Goal: Transaction & Acquisition: Purchase product/service

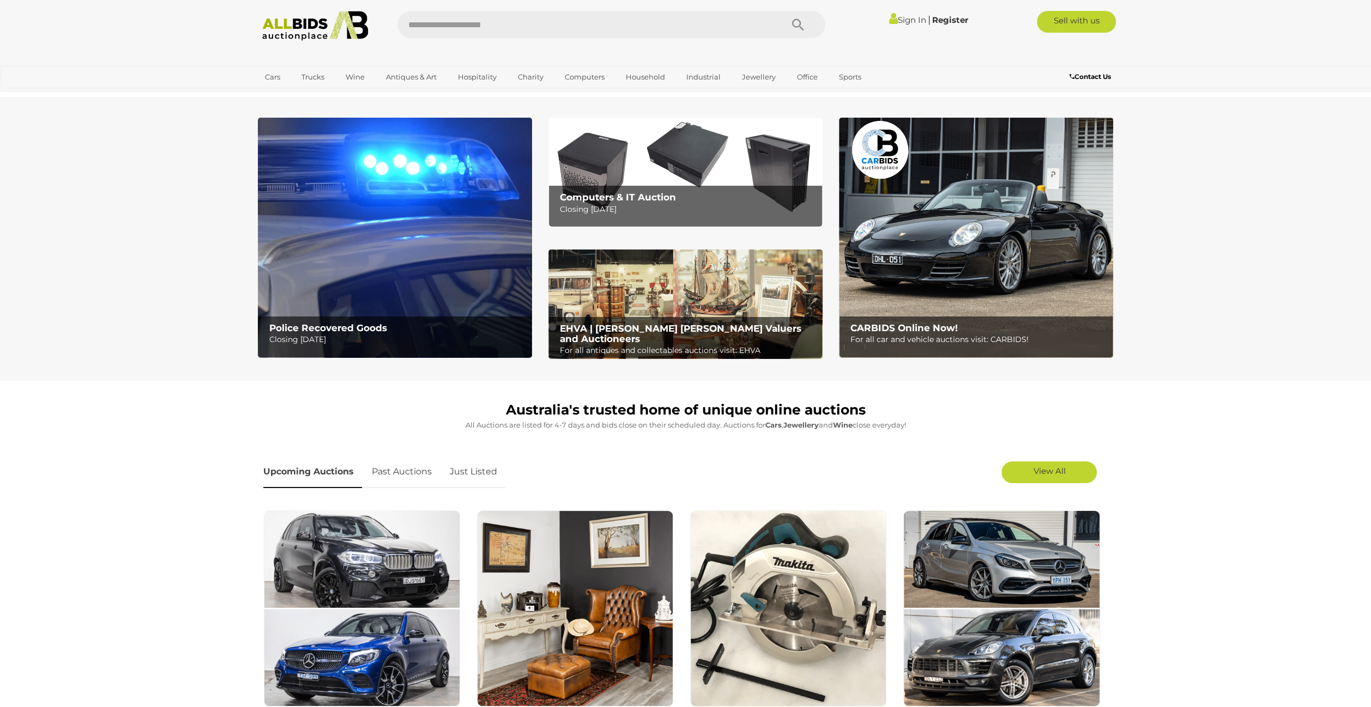
click at [444, 25] on input "text" at bounding box center [584, 24] width 374 height 27
type input "**********"
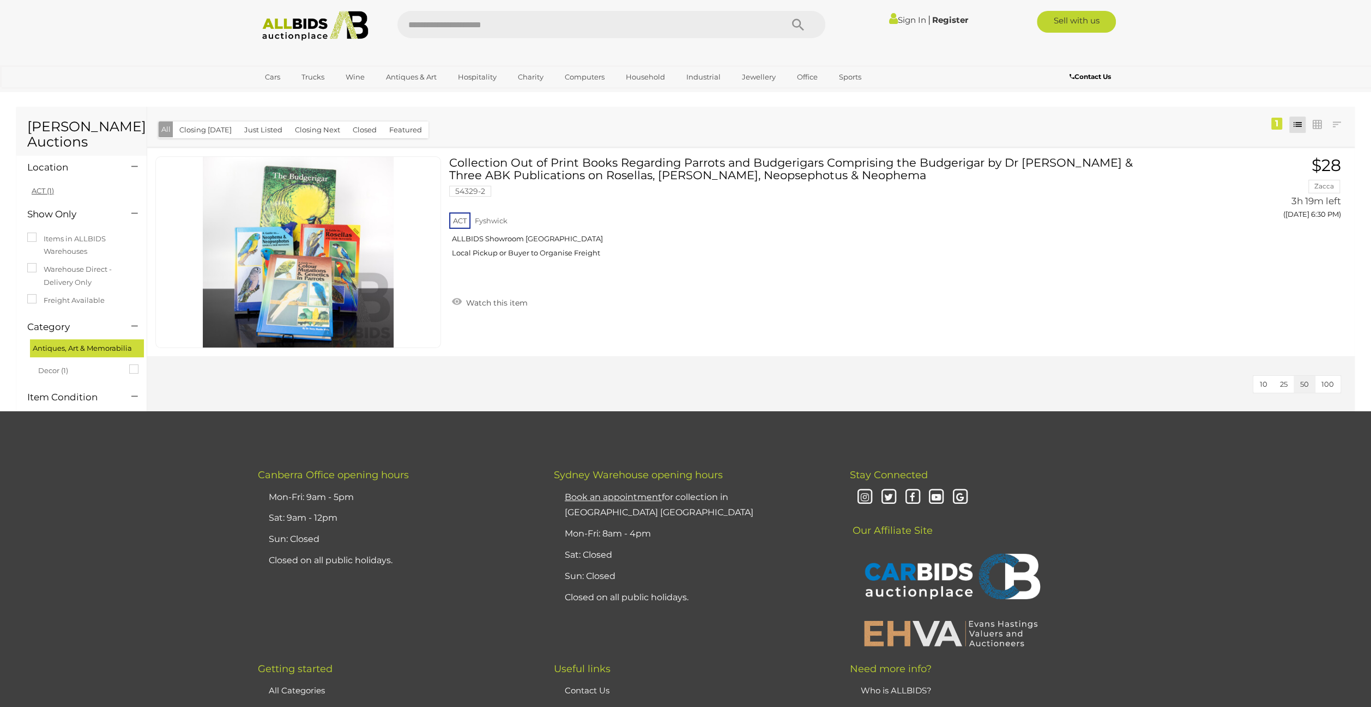
click at [48, 195] on link "ACT (1)" at bounding box center [43, 190] width 22 height 9
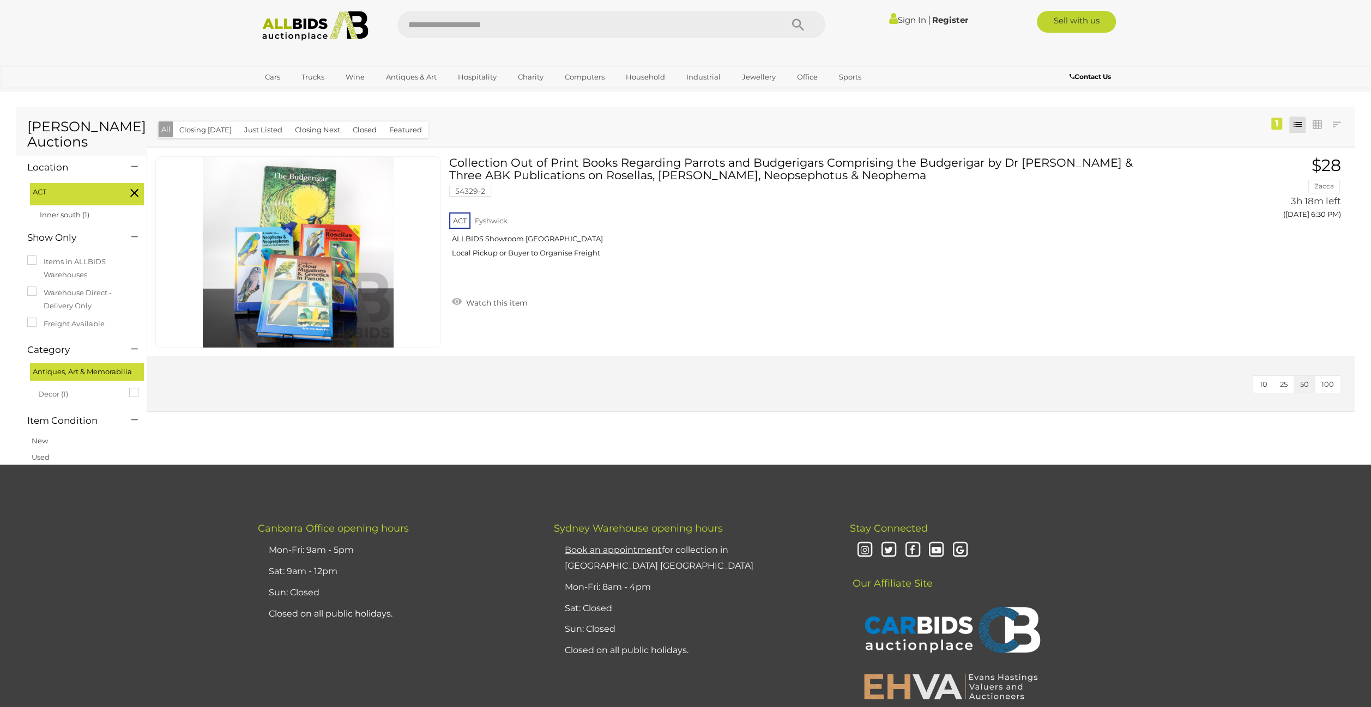
click at [310, 18] on img at bounding box center [315, 26] width 118 height 30
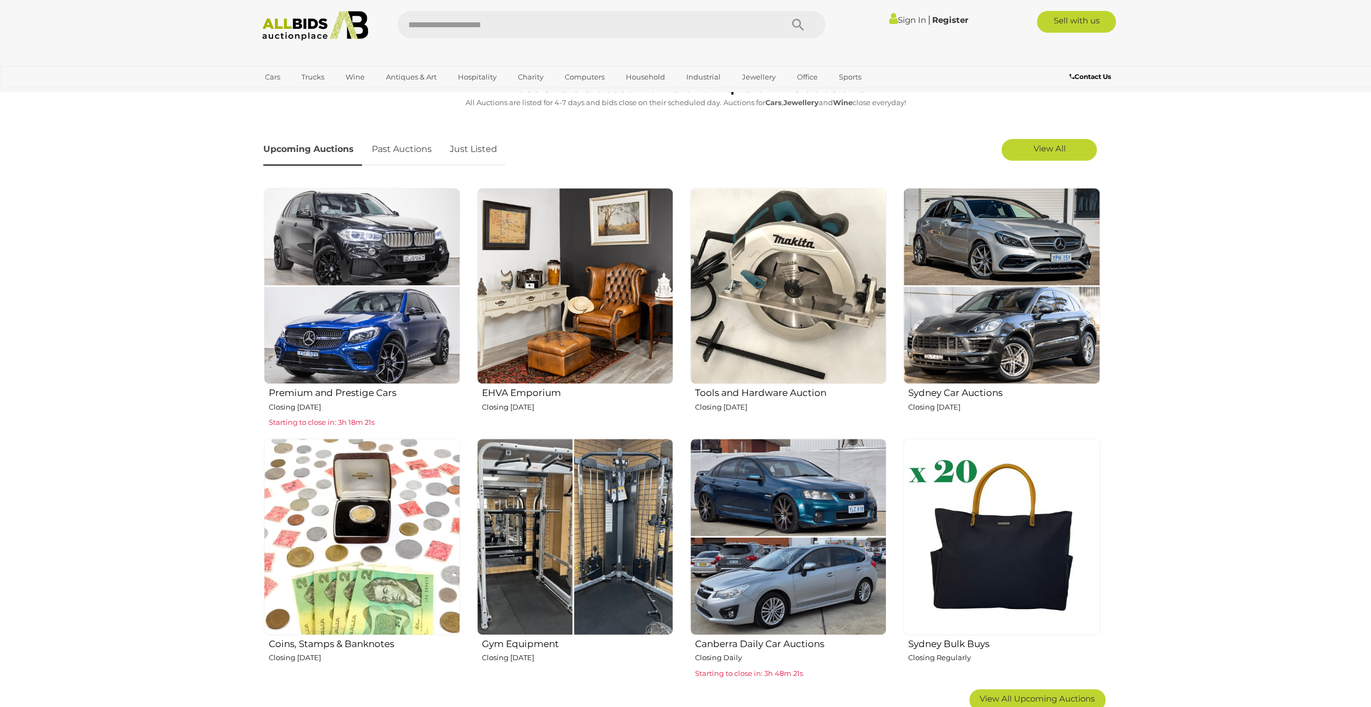
scroll to position [327, 0]
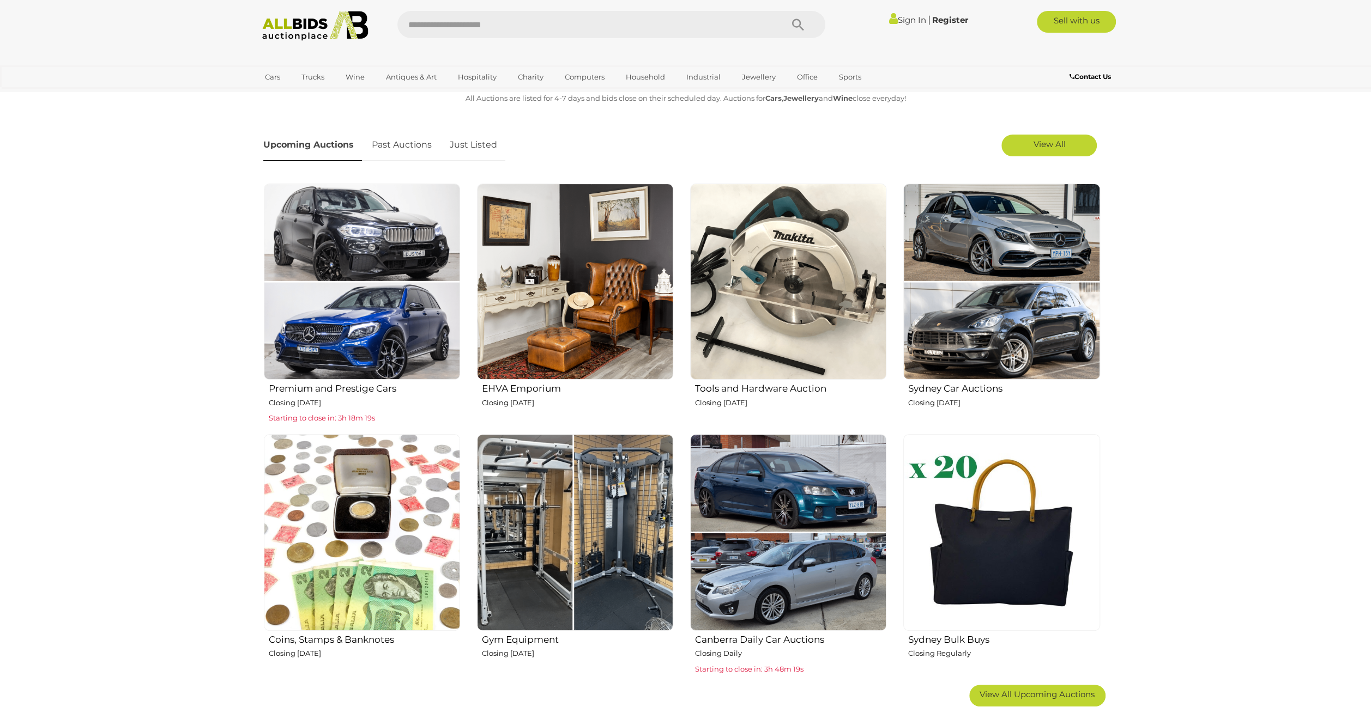
click at [701, 389] on h2 "Tools and Hardware Auction" at bounding box center [790, 387] width 191 height 13
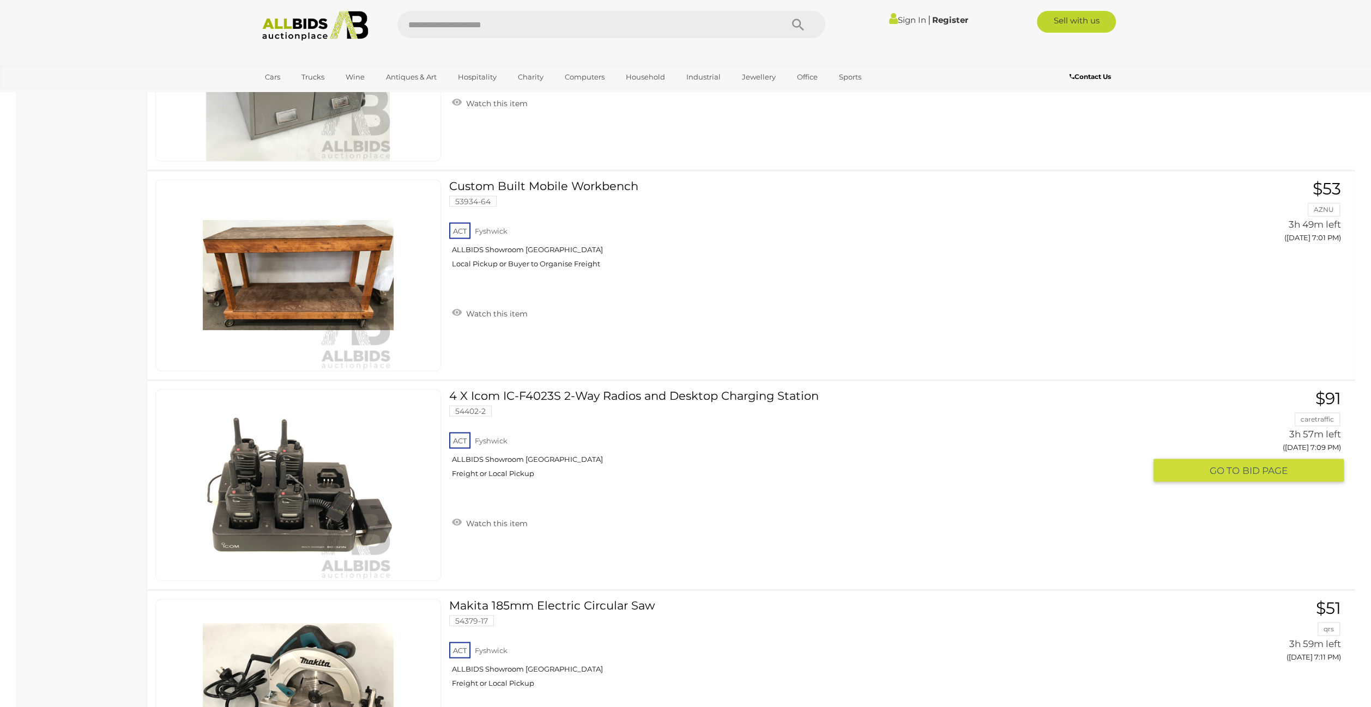
scroll to position [2071, 0]
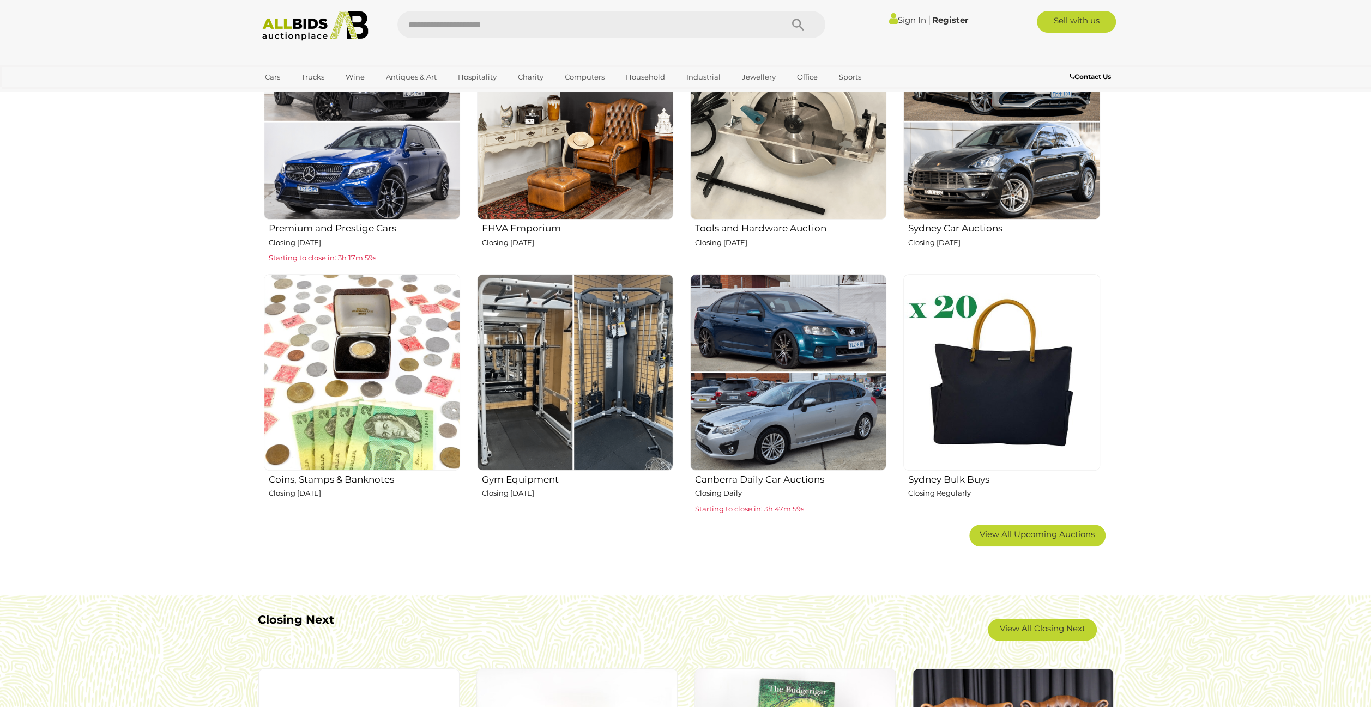
scroll to position [491, 0]
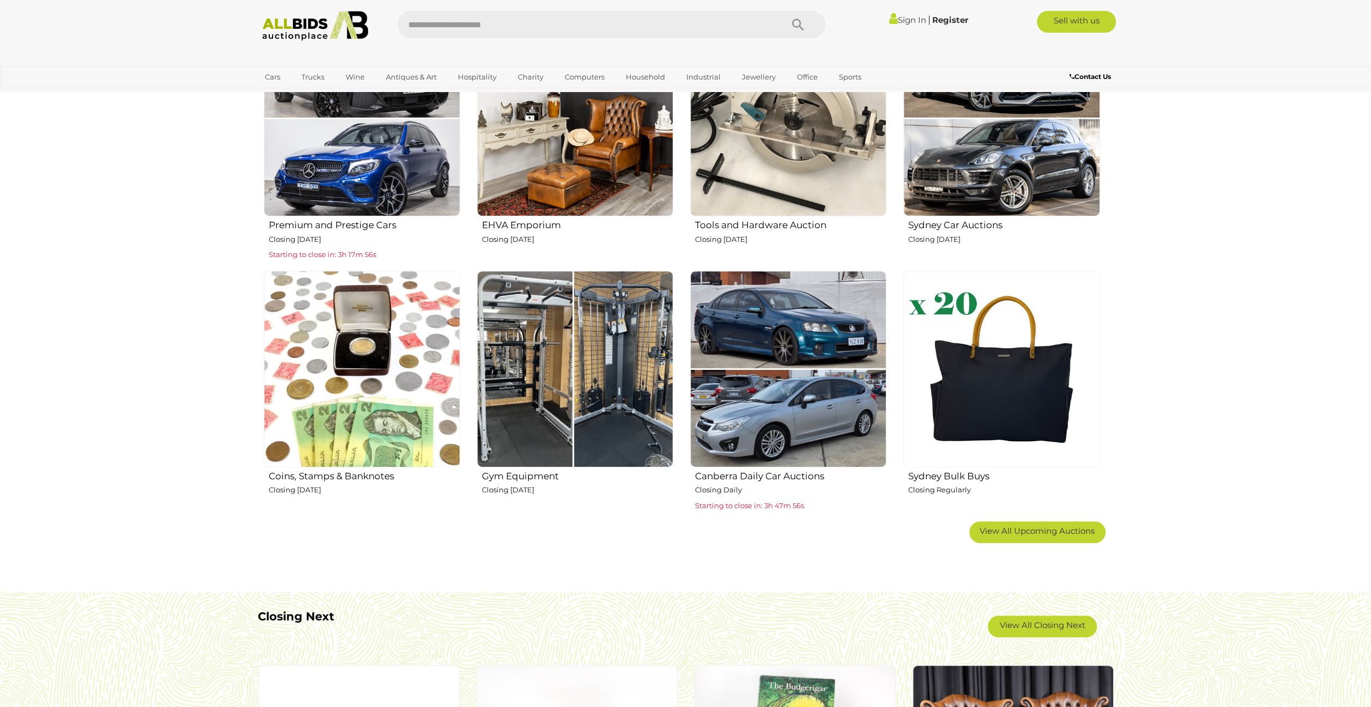
click at [638, 381] on img at bounding box center [575, 369] width 196 height 196
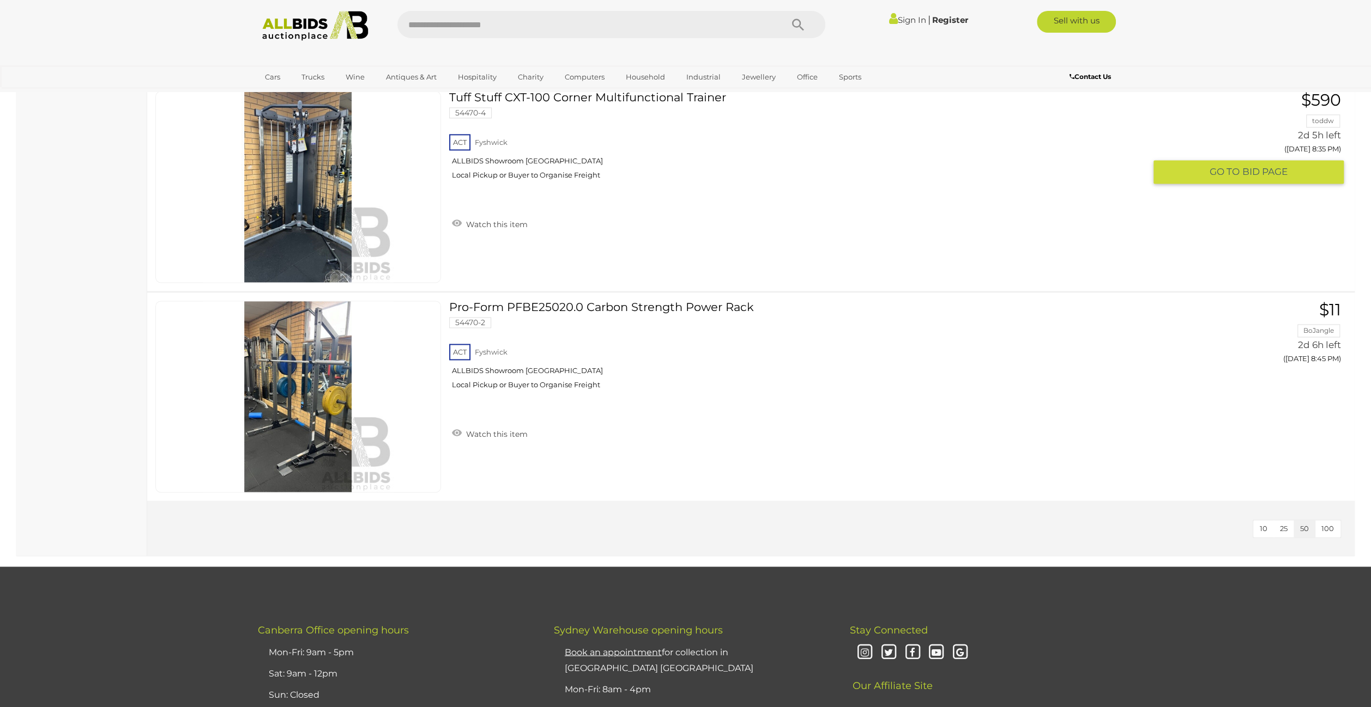
scroll to position [1417, 0]
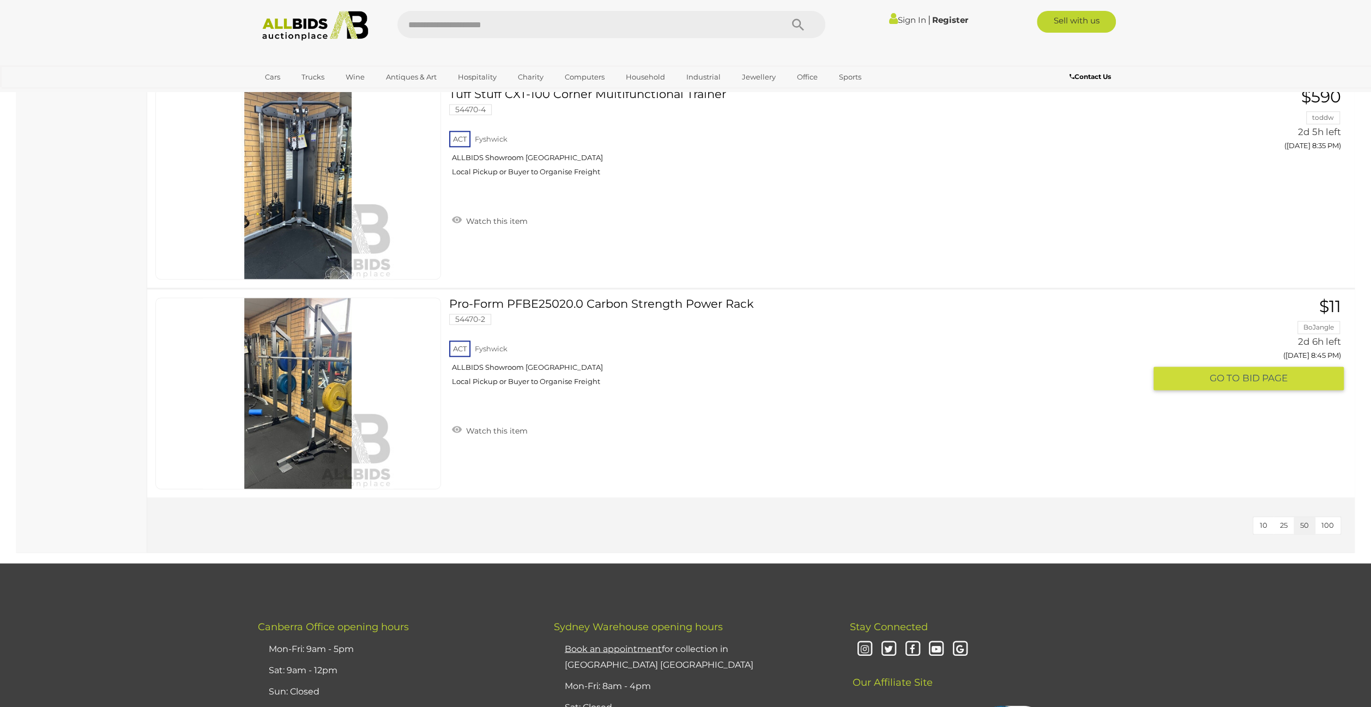
click at [575, 299] on link "Pro-Form PFBE25020.0 Carbon Strength Power Rack 54470-2 ACT Fyshwick ALLBIDS Sh…" at bounding box center [801, 346] width 688 height 97
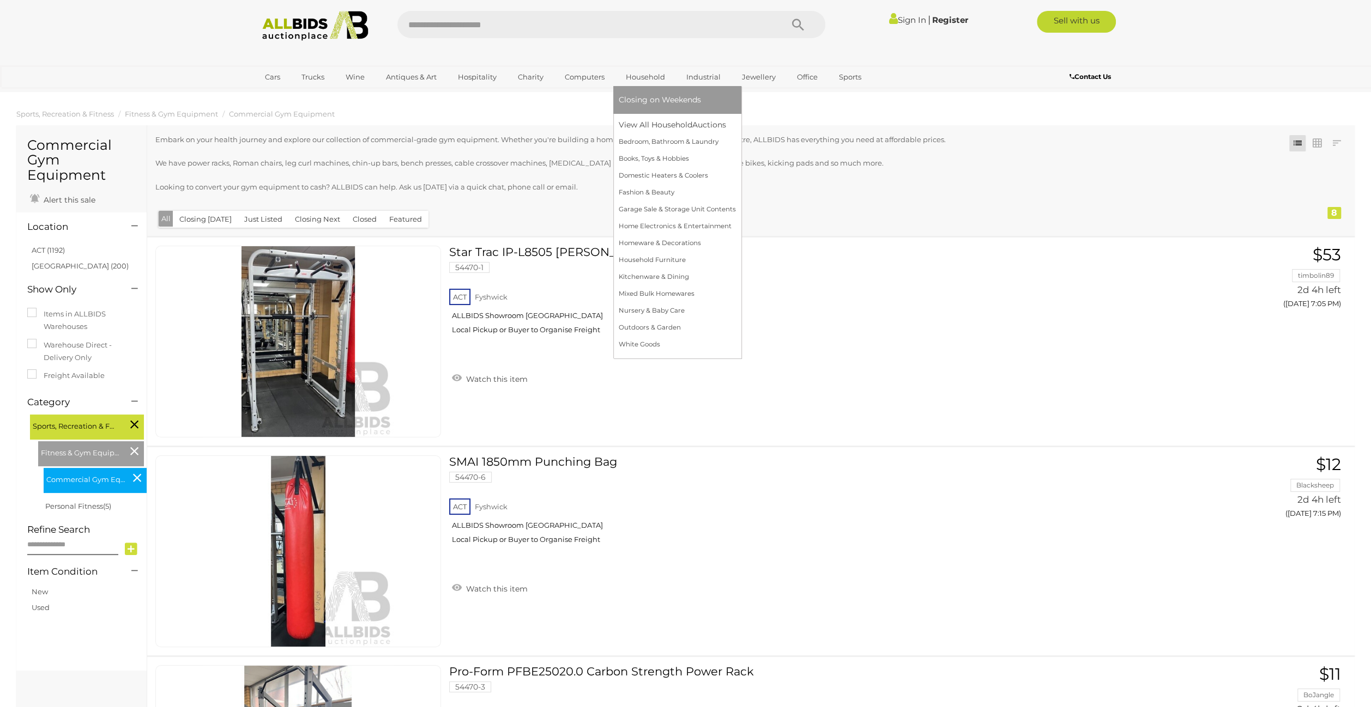
click at [637, 76] on link "Household" at bounding box center [645, 77] width 53 height 18
click at [638, 119] on link "View All Household Auctions" at bounding box center [677, 125] width 117 height 17
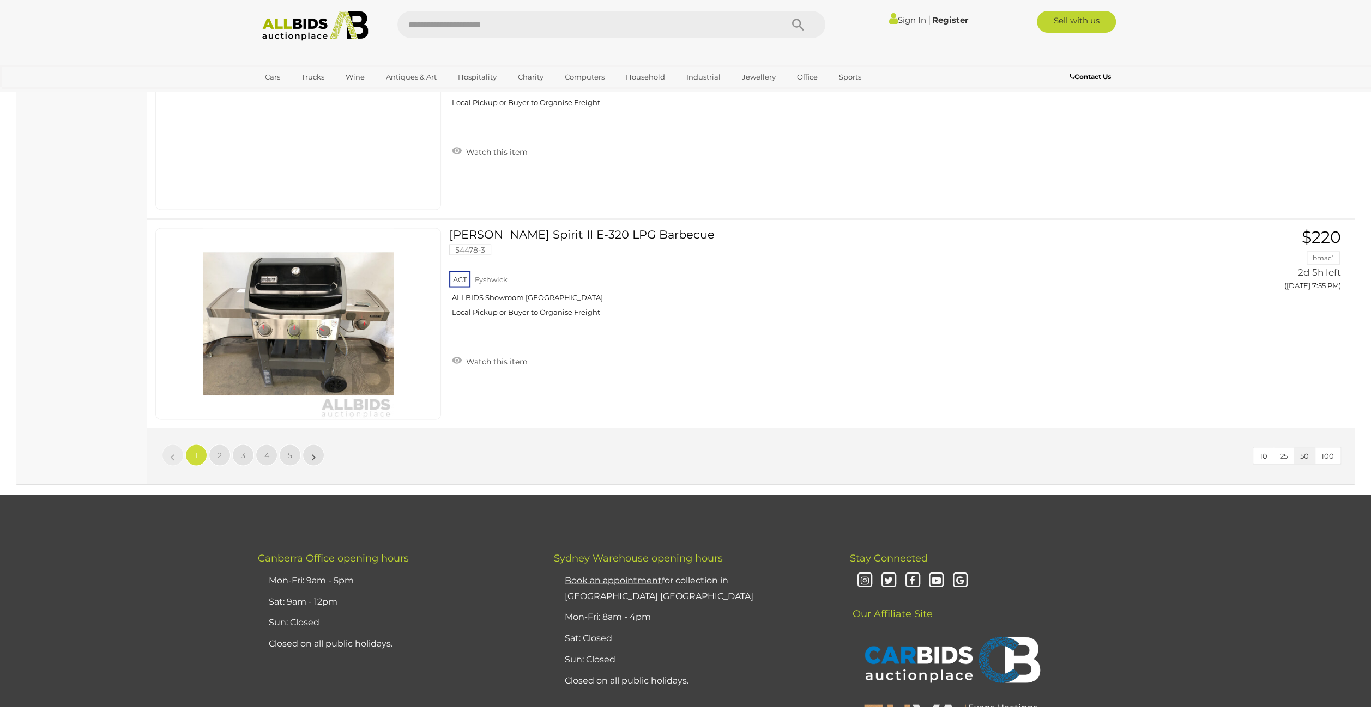
scroll to position [10287, 0]
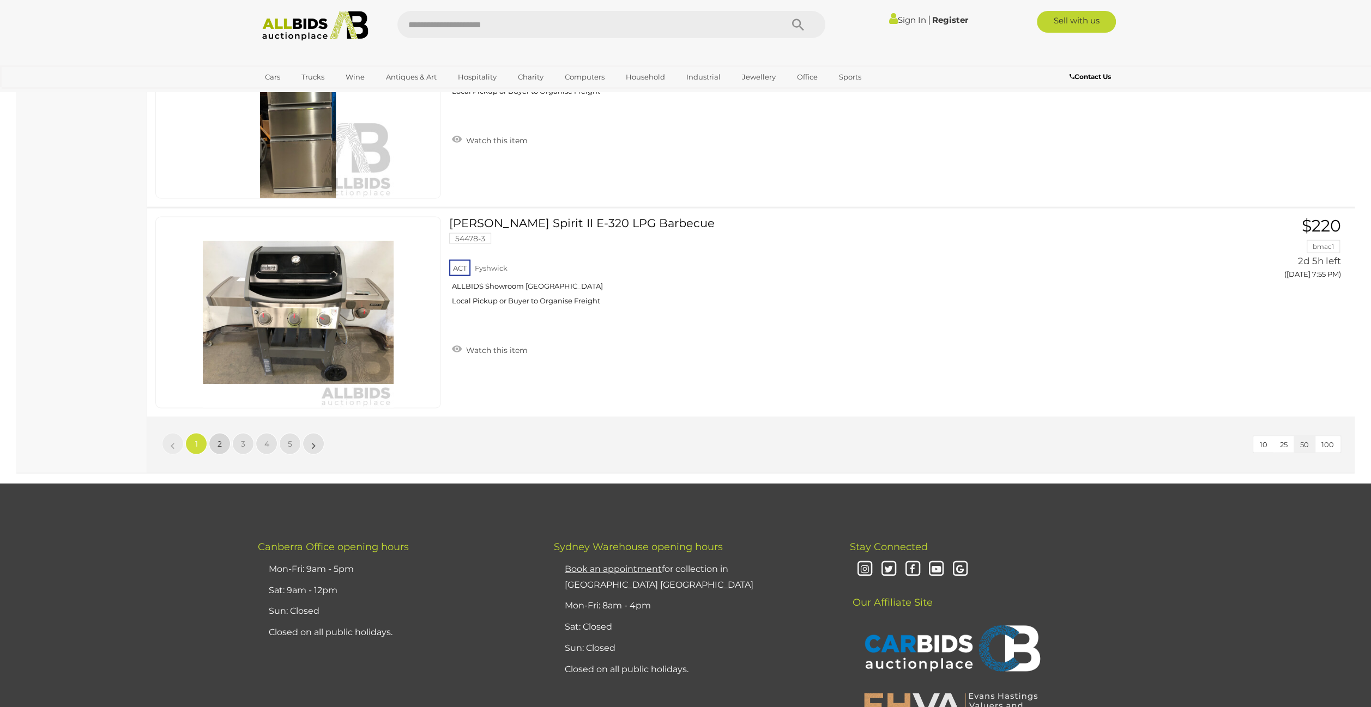
click at [215, 433] on link "2" at bounding box center [220, 444] width 22 height 22
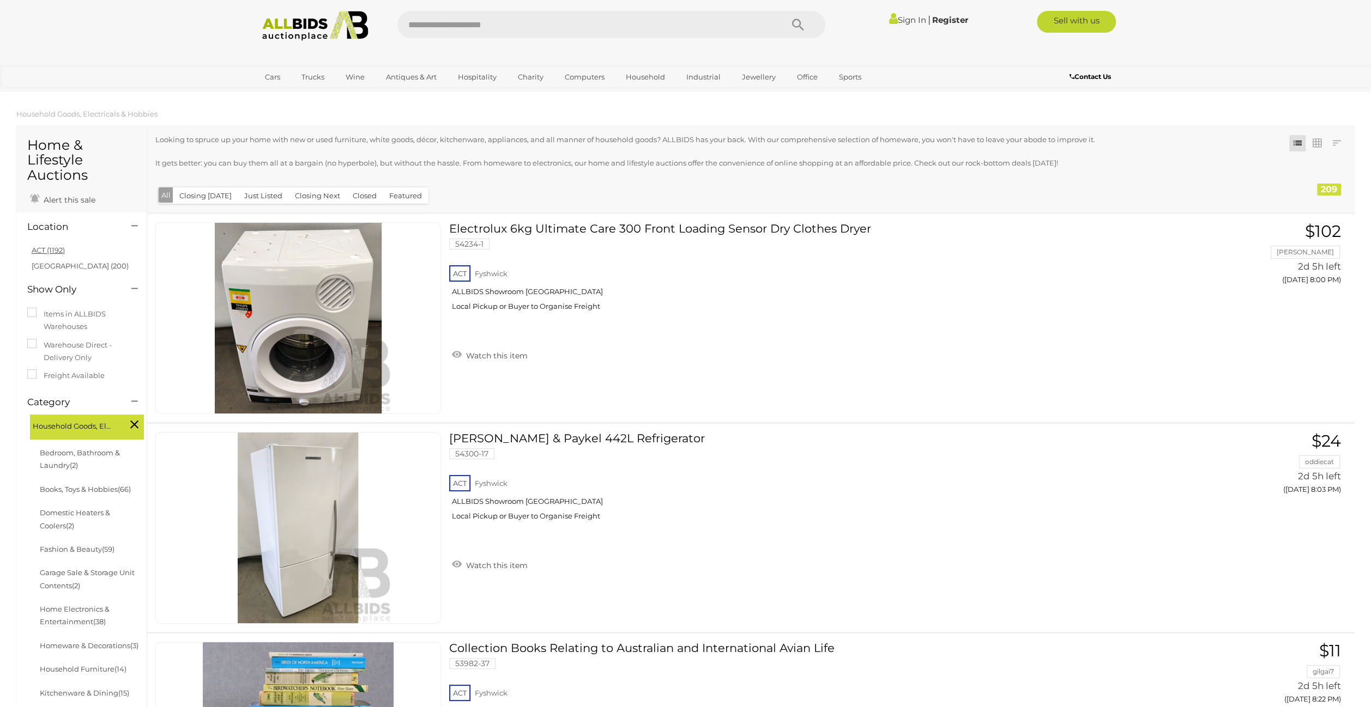
click at [57, 251] on link "ACT (1192)" at bounding box center [48, 250] width 33 height 9
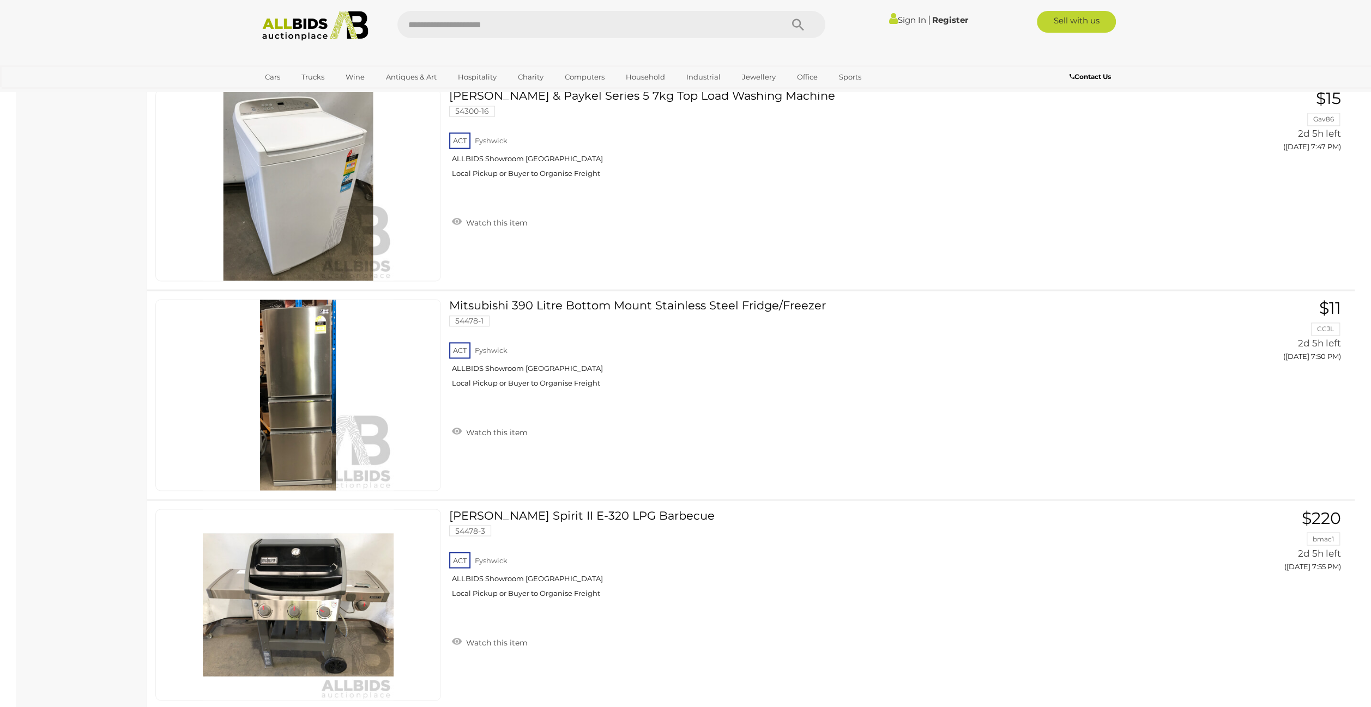
scroll to position [10537, 0]
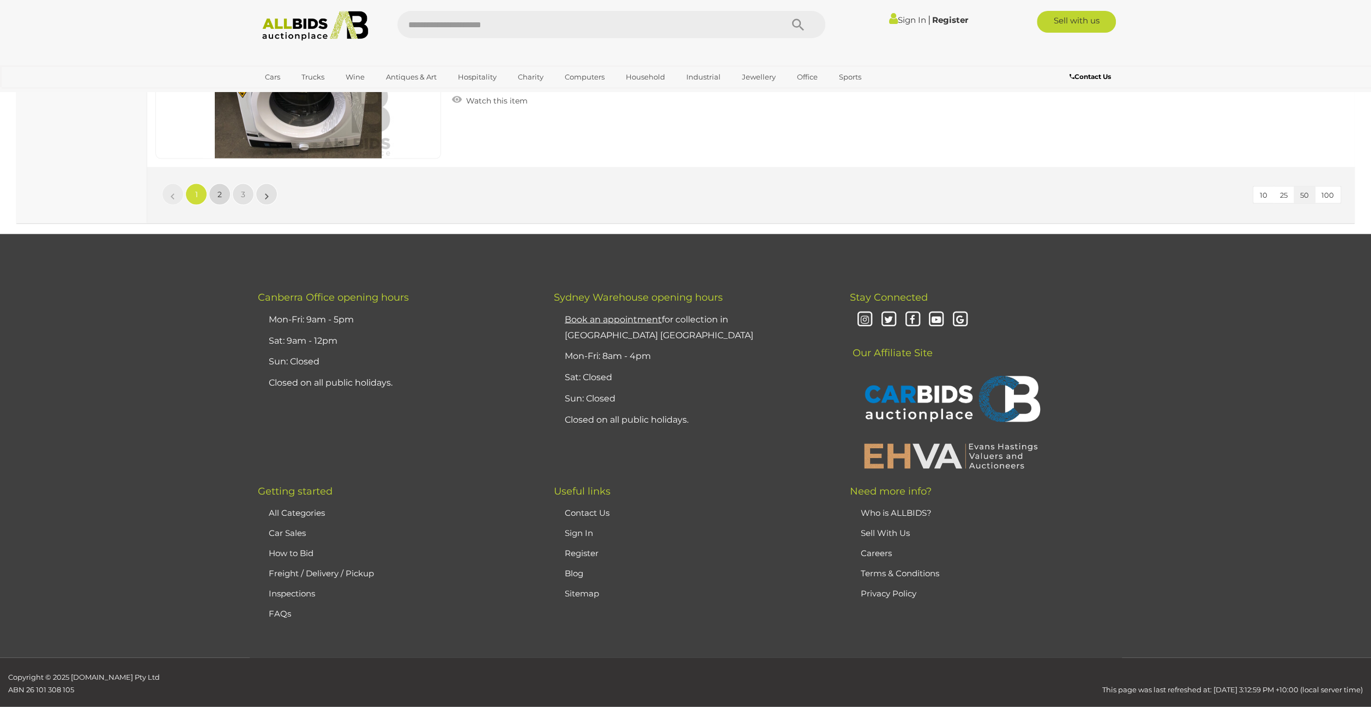
click at [219, 184] on link "2" at bounding box center [220, 195] width 22 height 22
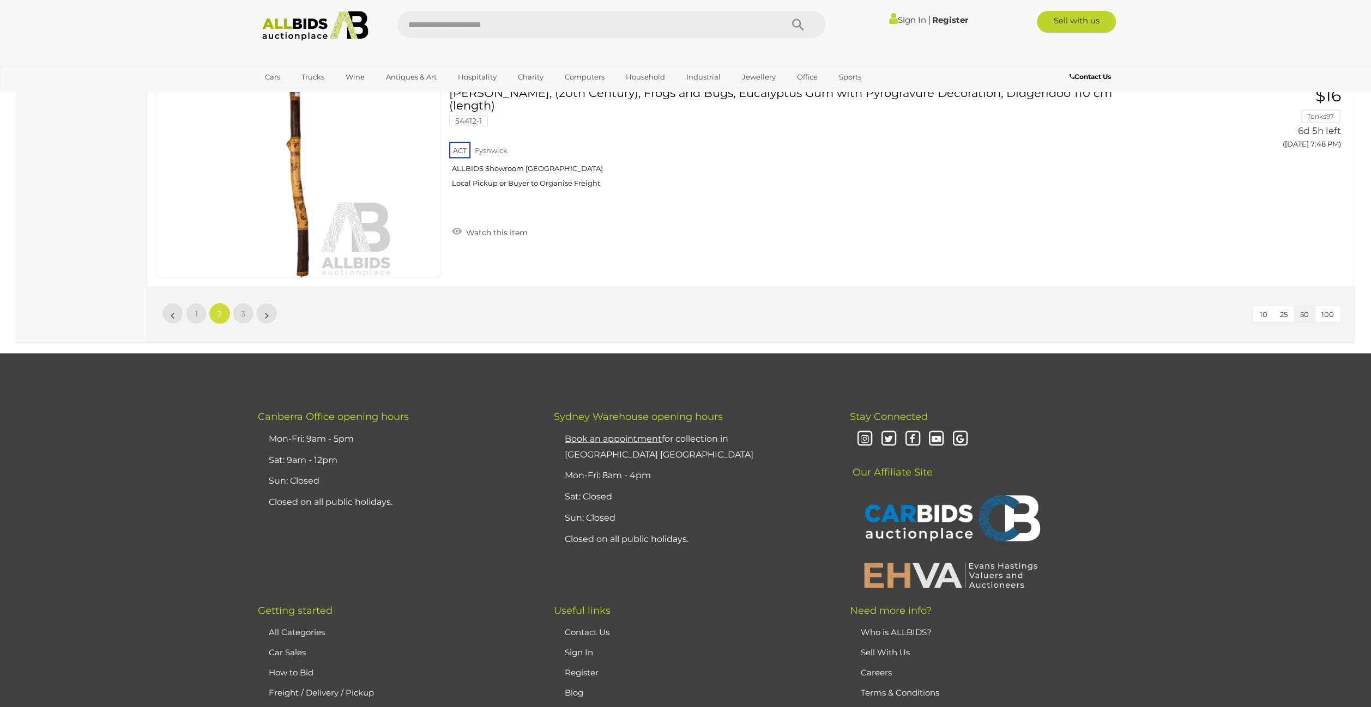
scroll to position [10405, 0]
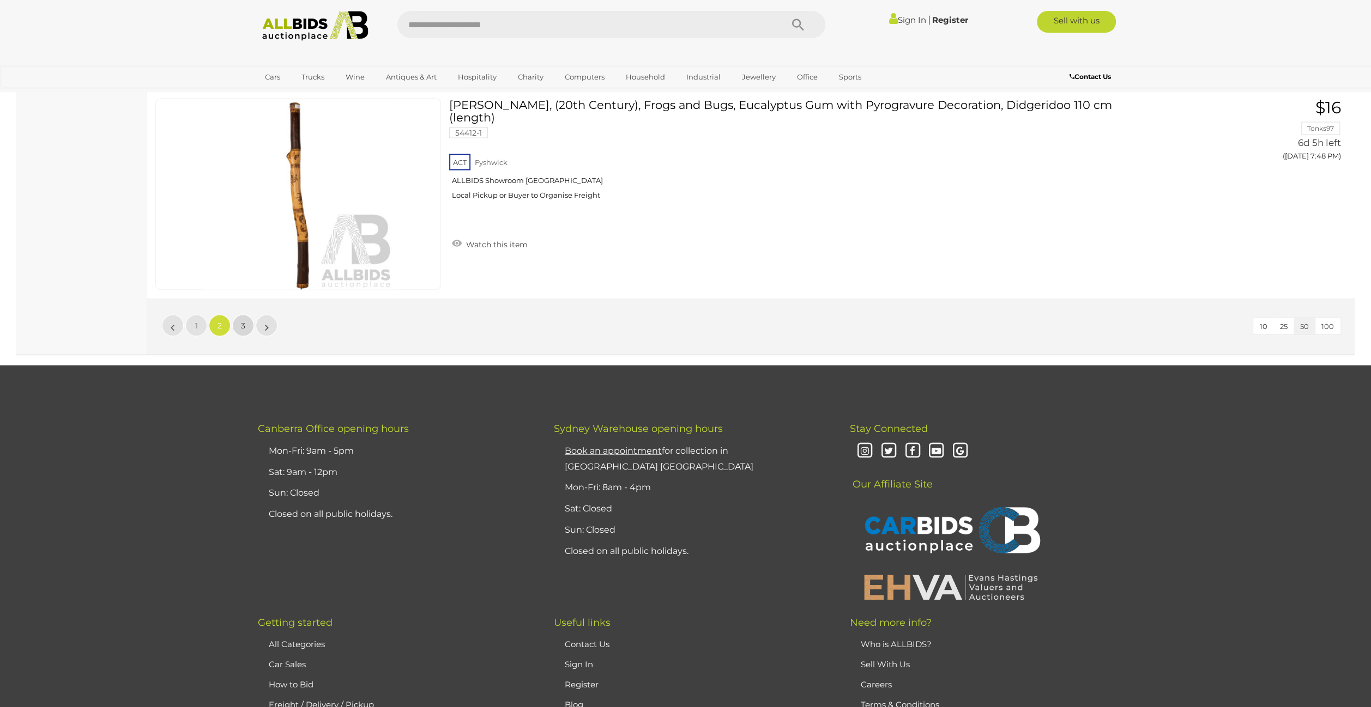
click at [244, 315] on link "3" at bounding box center [243, 326] width 22 height 22
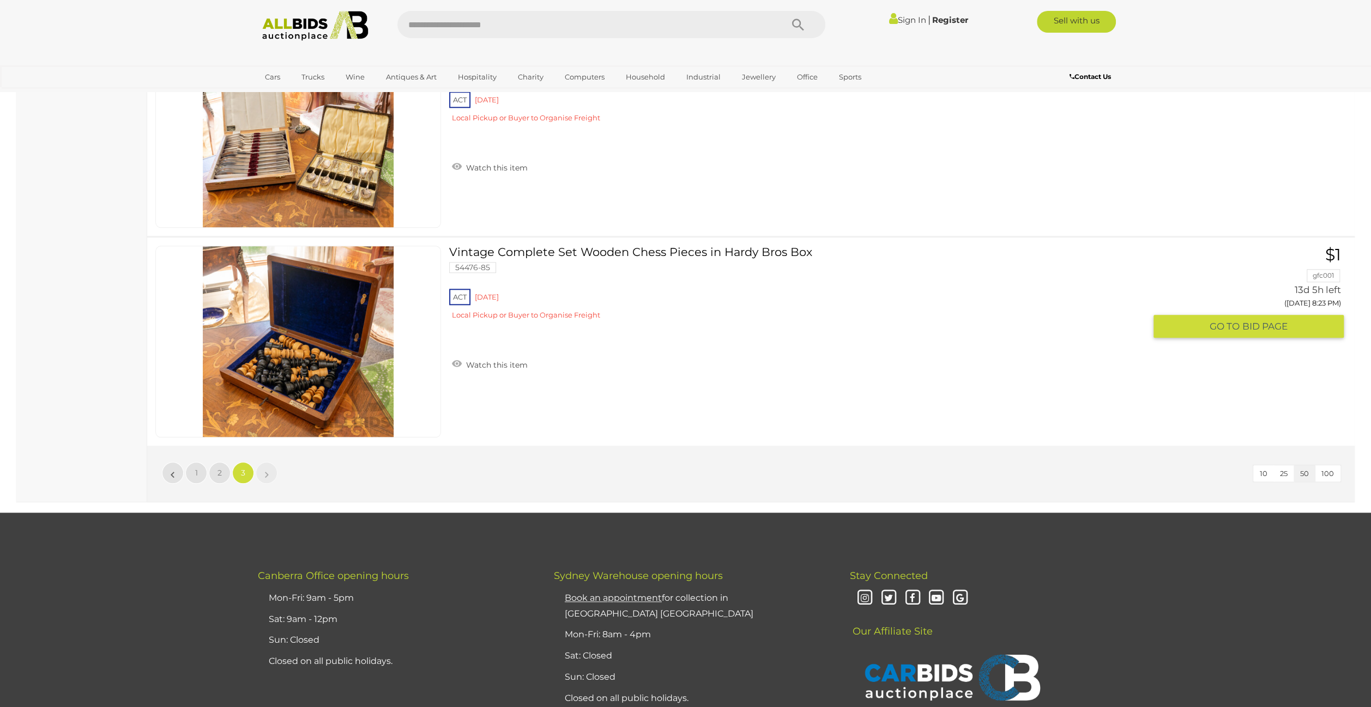
scroll to position [1030, 0]
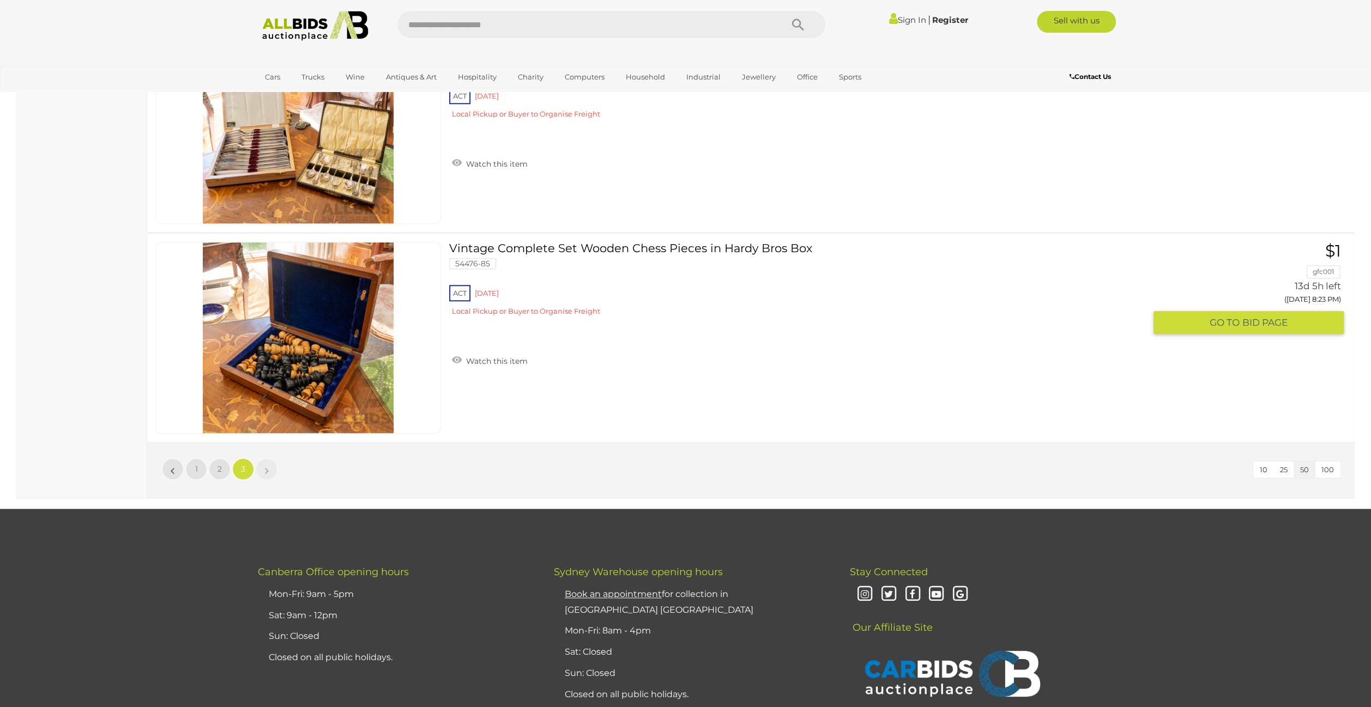
click at [266, 370] on img at bounding box center [298, 338] width 191 height 191
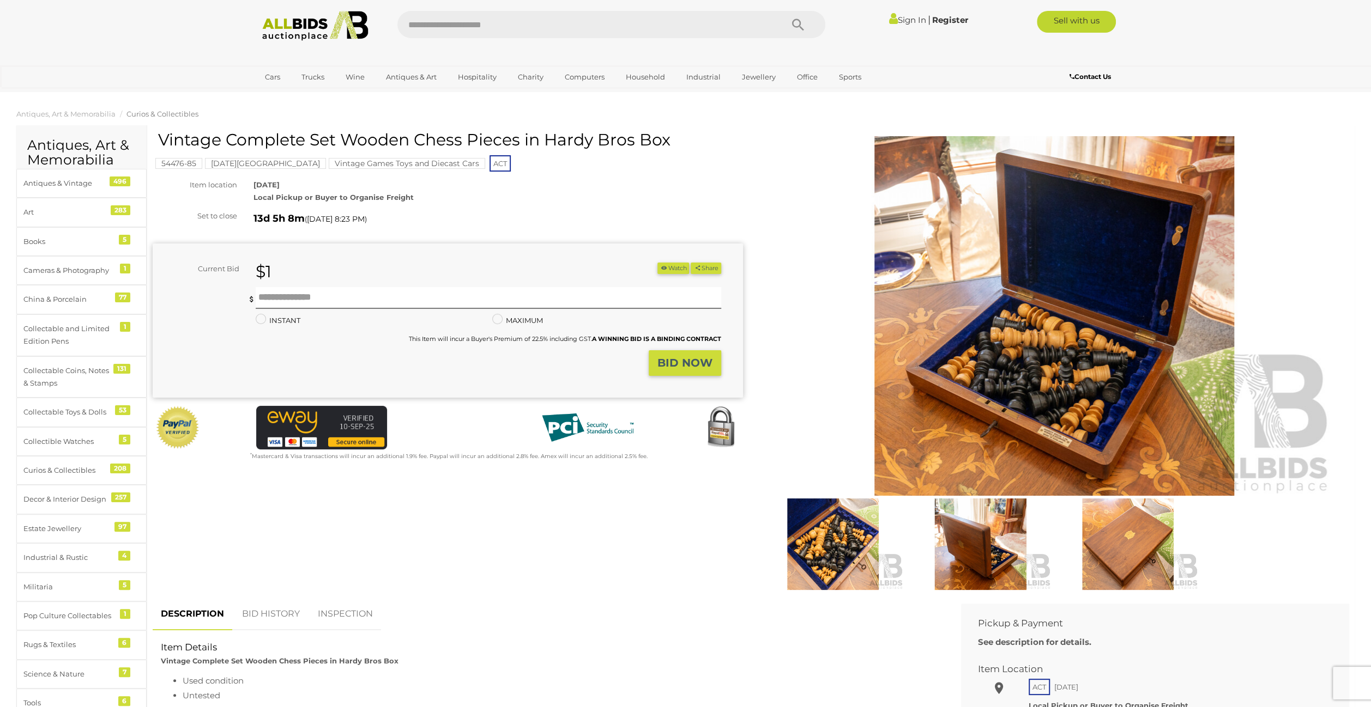
click at [802, 541] on img at bounding box center [833, 545] width 142 height 92
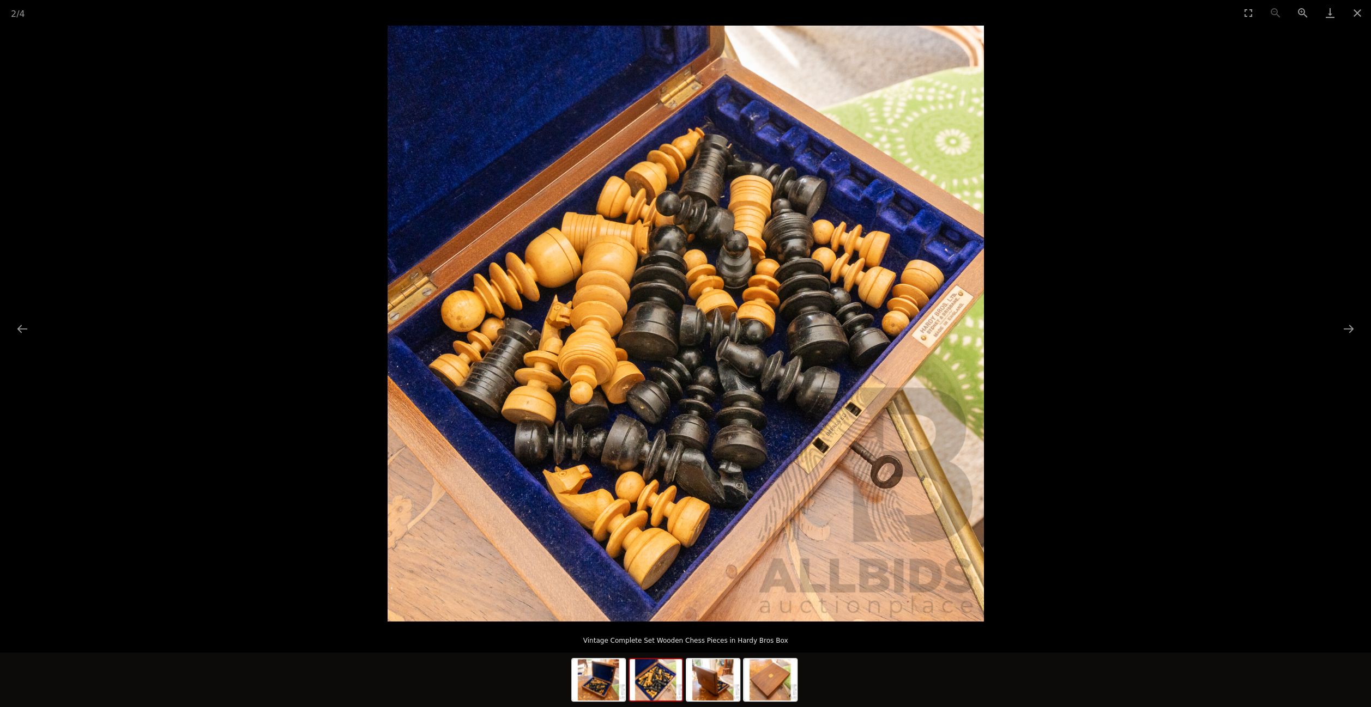
click at [623, 352] on img at bounding box center [685, 324] width 596 height 596
click at [645, 679] on img at bounding box center [655, 679] width 52 height 41
click at [671, 674] on img at bounding box center [655, 679] width 52 height 41
click at [711, 689] on img at bounding box center [713, 679] width 52 height 41
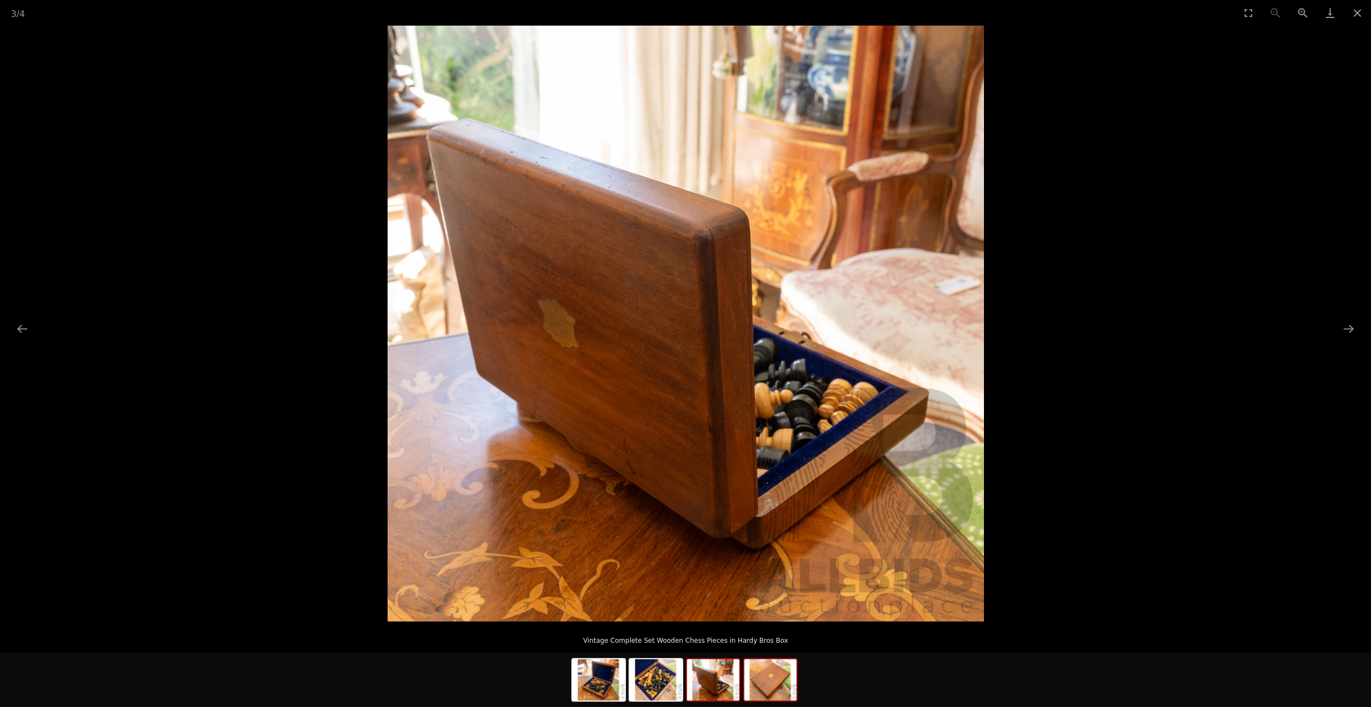
click at [761, 686] on img at bounding box center [770, 679] width 52 height 41
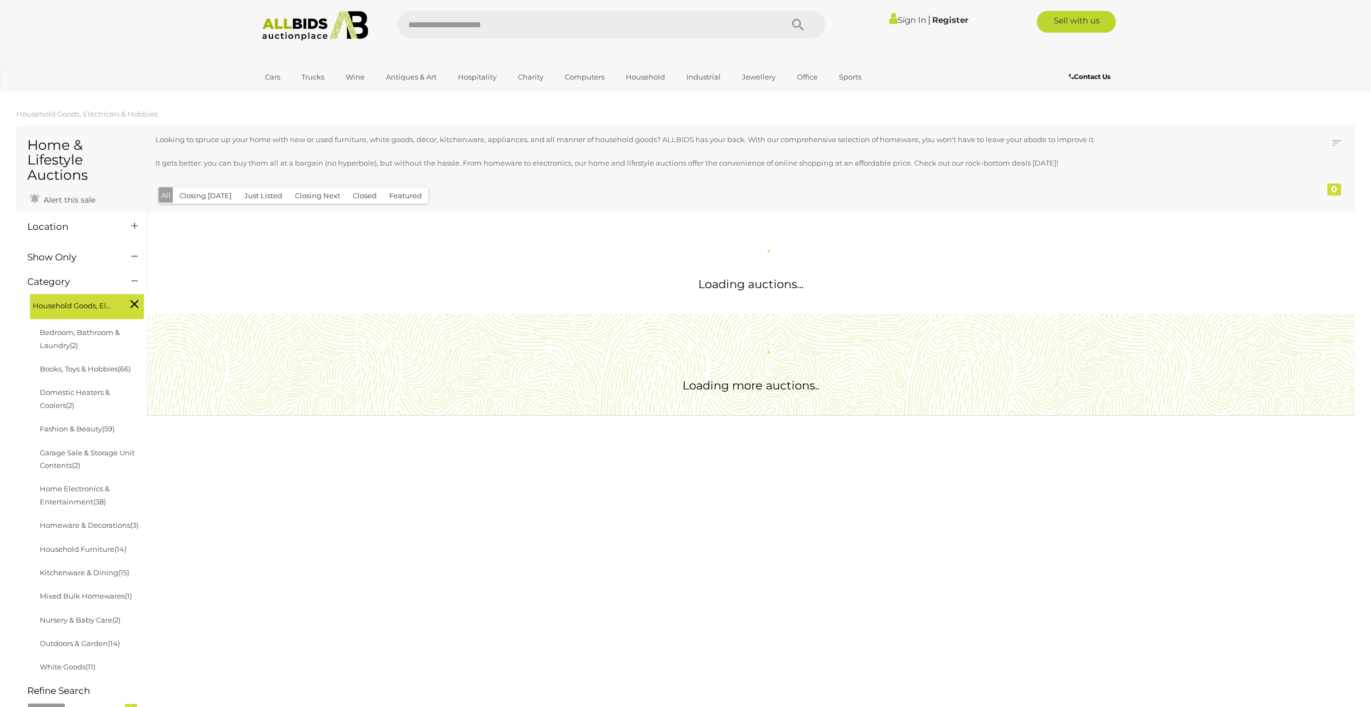
scroll to position [744, 0]
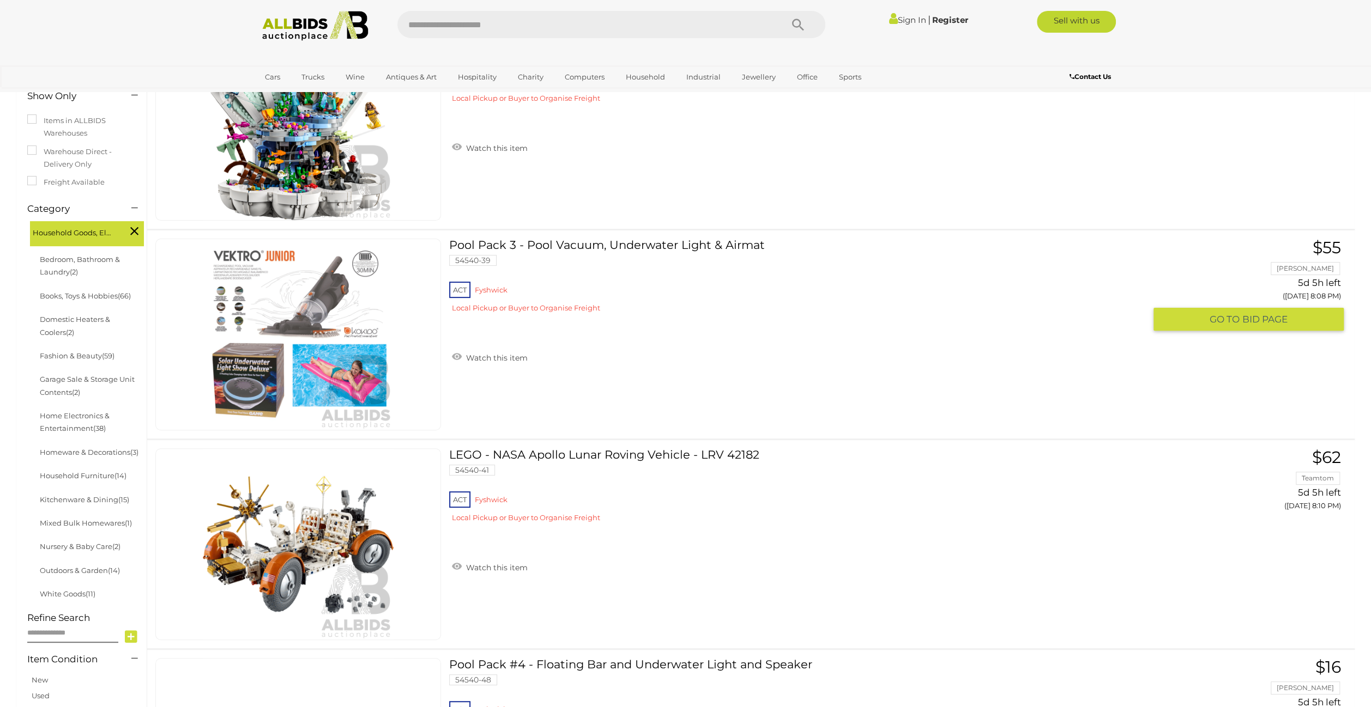
scroll to position [199, 0]
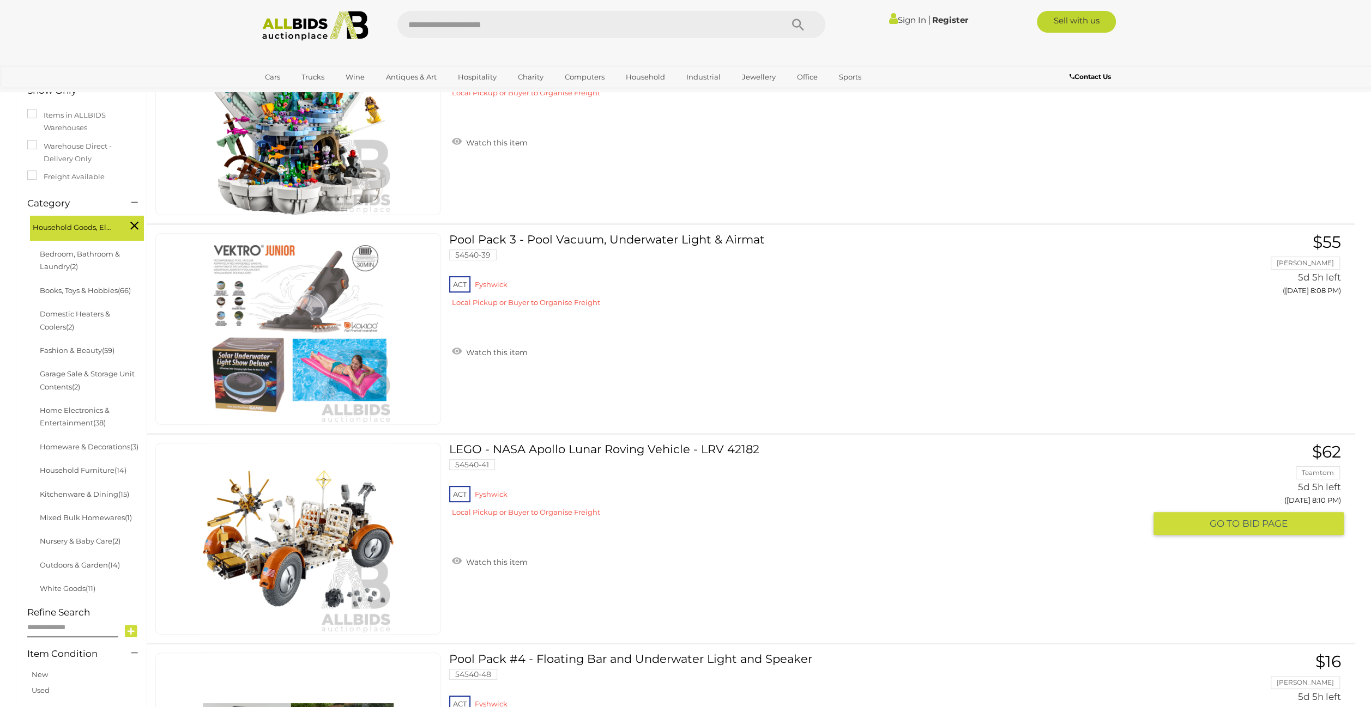
click at [642, 451] on link "LEGO - NASA Apollo Lunar Roving Vehicle - LRV 42182 54540-41 ACT Fyshwick" at bounding box center [801, 484] width 688 height 83
